Goal: Task Accomplishment & Management: Manage account settings

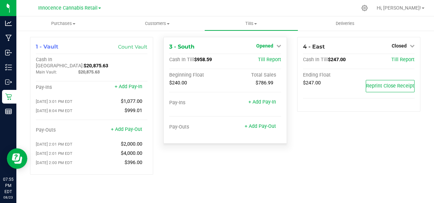
click at [277, 44] on icon at bounding box center [279, 45] width 5 height 5
click at [269, 58] on link "Close Till" at bounding box center [265, 59] width 18 height 5
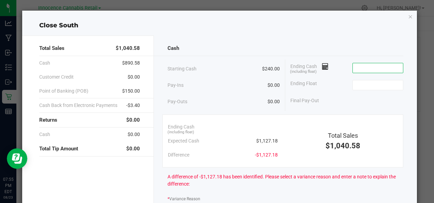
click at [362, 69] on input at bounding box center [378, 68] width 50 height 10
type input "$1,088.00"
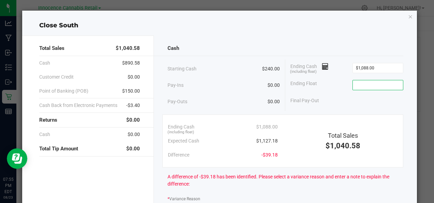
click at [357, 84] on input at bounding box center [378, 85] width 50 height 10
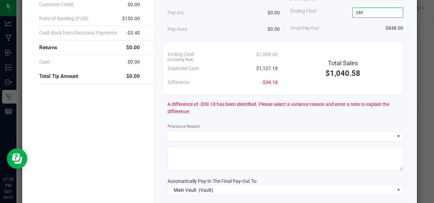
scroll to position [73, 0]
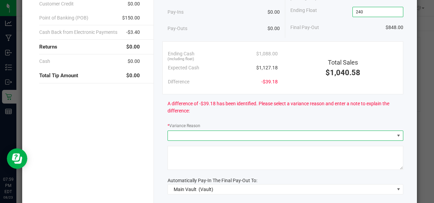
type input "$240.00"
click at [396, 136] on span at bounding box center [398, 135] width 5 height 5
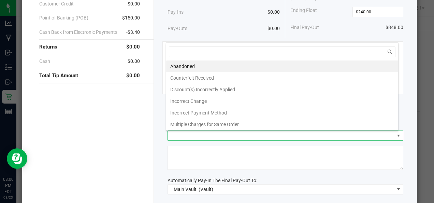
scroll to position [10, 232]
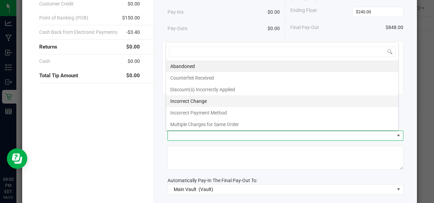
click at [224, 102] on li "Incorrect Change" at bounding box center [282, 101] width 232 height 12
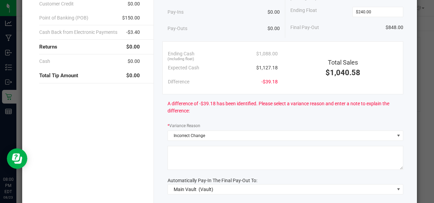
click at [195, 157] on textarea at bounding box center [286, 158] width 236 height 24
type textarea "i"
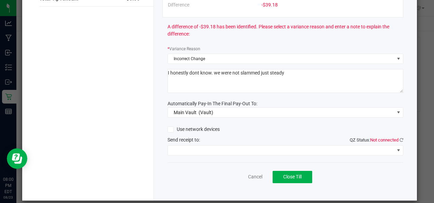
scroll to position [151, 0]
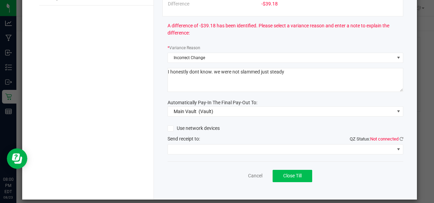
type textarea "I honestly dont know. we were not slammed just steady"
click at [291, 172] on button "Close Till" at bounding box center [293, 176] width 40 height 12
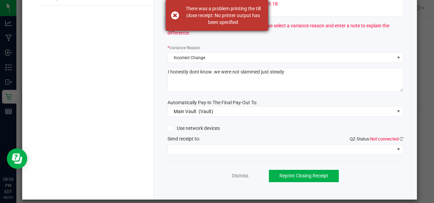
click at [178, 15] on div "There was a problem printing the till close receipt: No printer output has been…" at bounding box center [217, 15] width 102 height 31
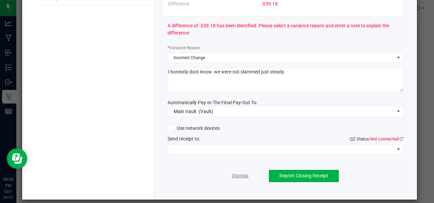
click at [232, 174] on link "Dismiss" at bounding box center [240, 175] width 16 height 7
